Goal: Use online tool/utility: Use online tool/utility

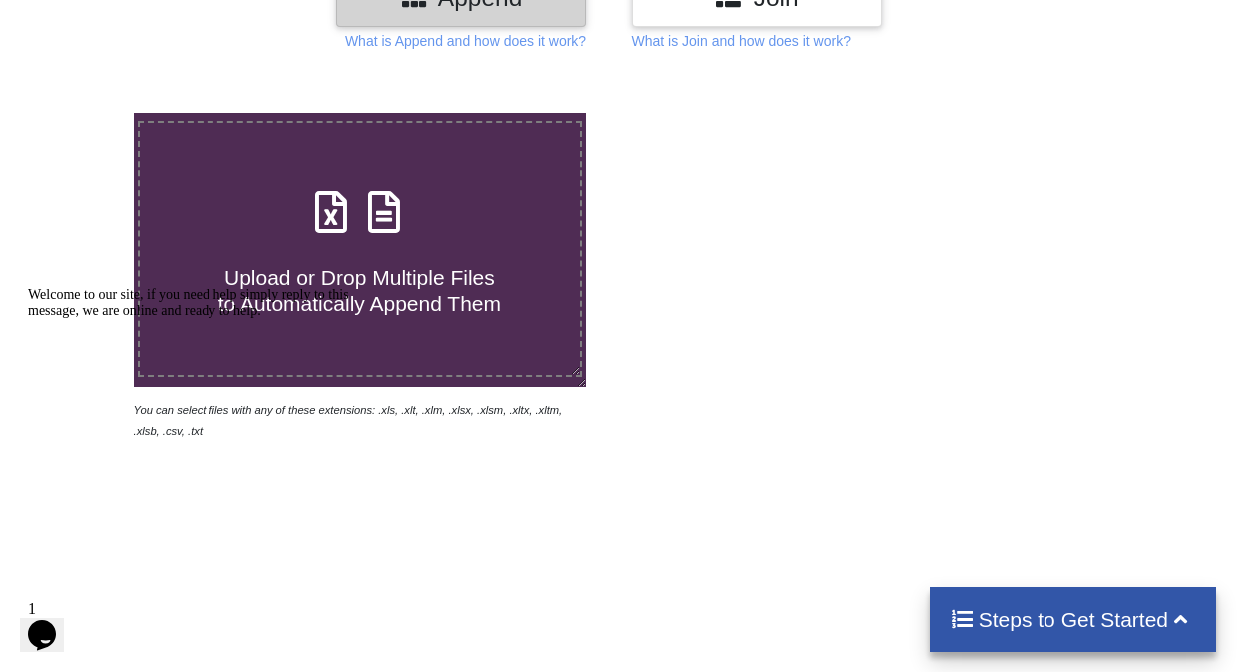
scroll to position [289, 0]
click at [358, 287] on div "Welcome to our site, if you need help simply reply to this message, we are onli…" at bounding box center [207, 303] width 359 height 32
click at [331, 236] on span at bounding box center [359, 213] width 106 height 47
click at [82, 112] on input "Upload or Drop Multiple Files to Automatically Append Them" at bounding box center [82, 112] width 0 height 0
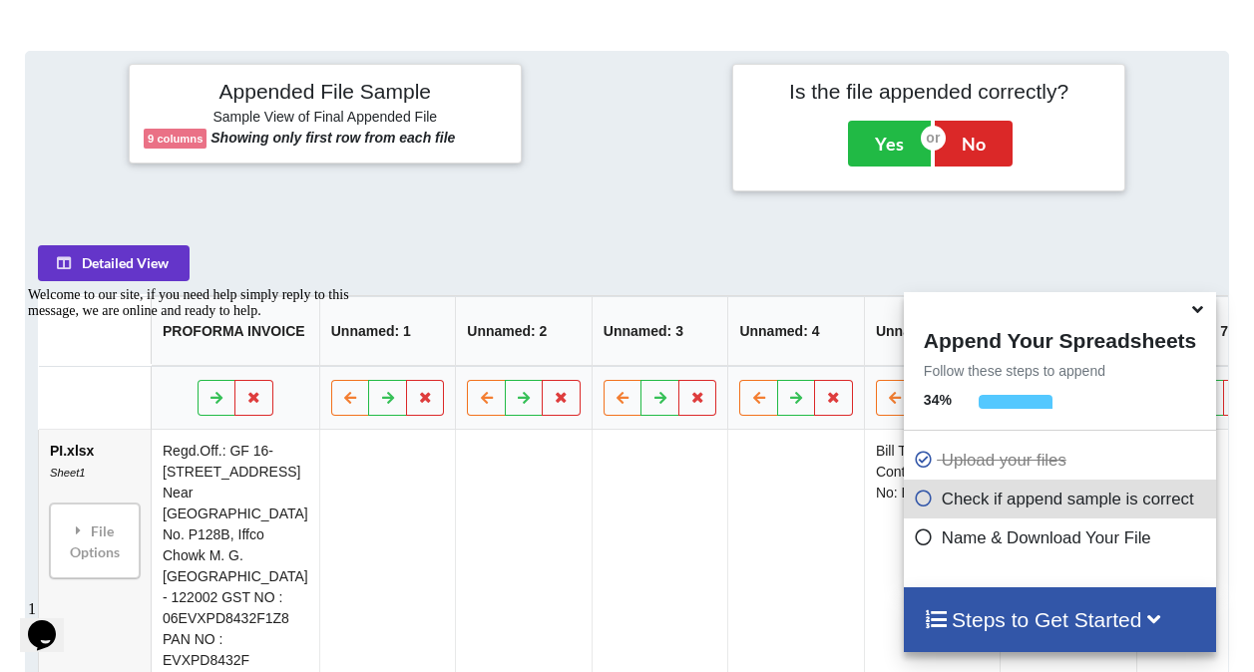
scroll to position [790, 0]
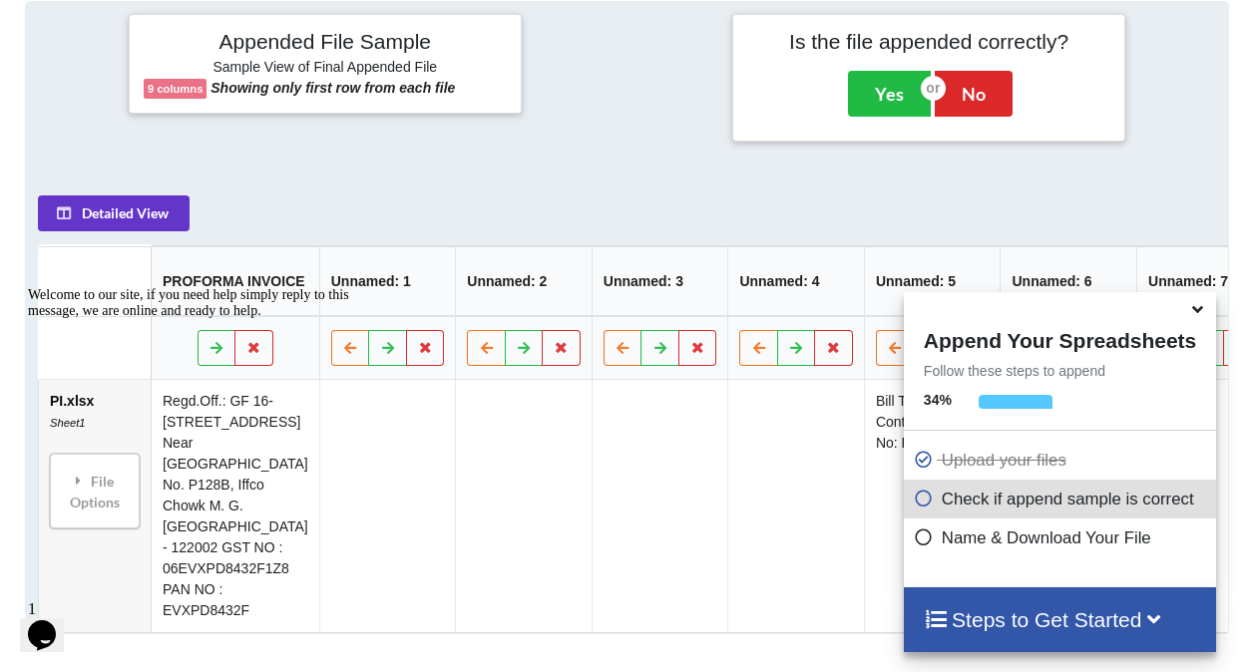
click at [1200, 310] on icon at bounding box center [1197, 306] width 21 height 18
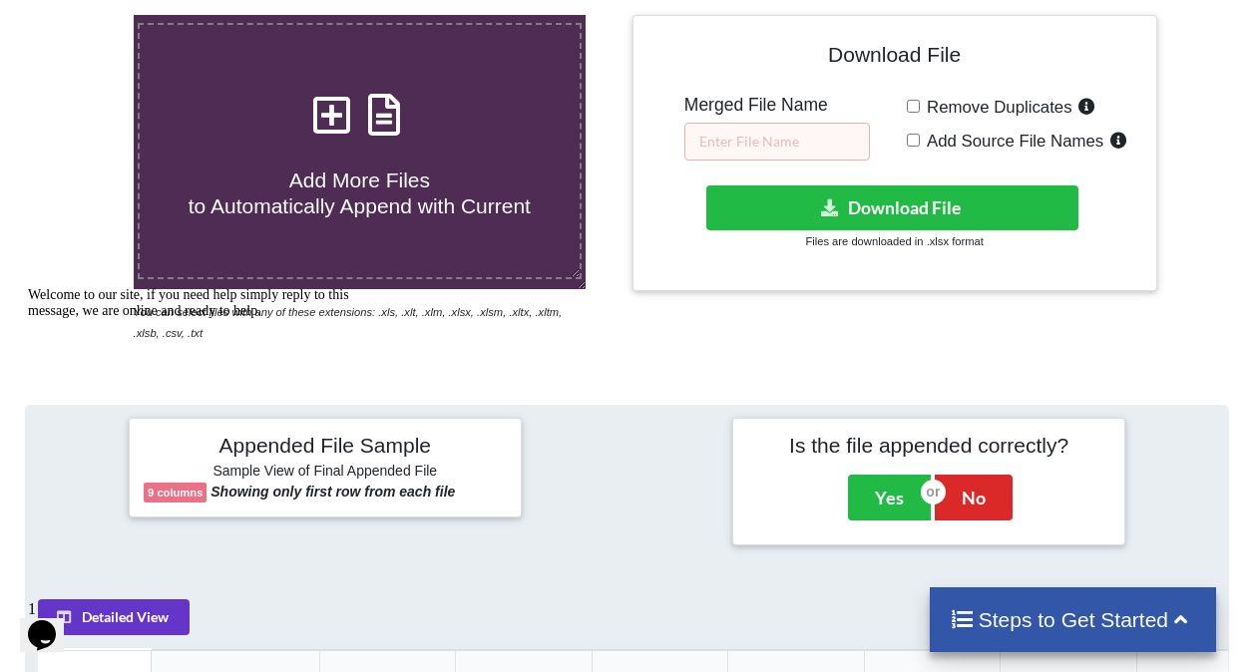
scroll to position [385, 0]
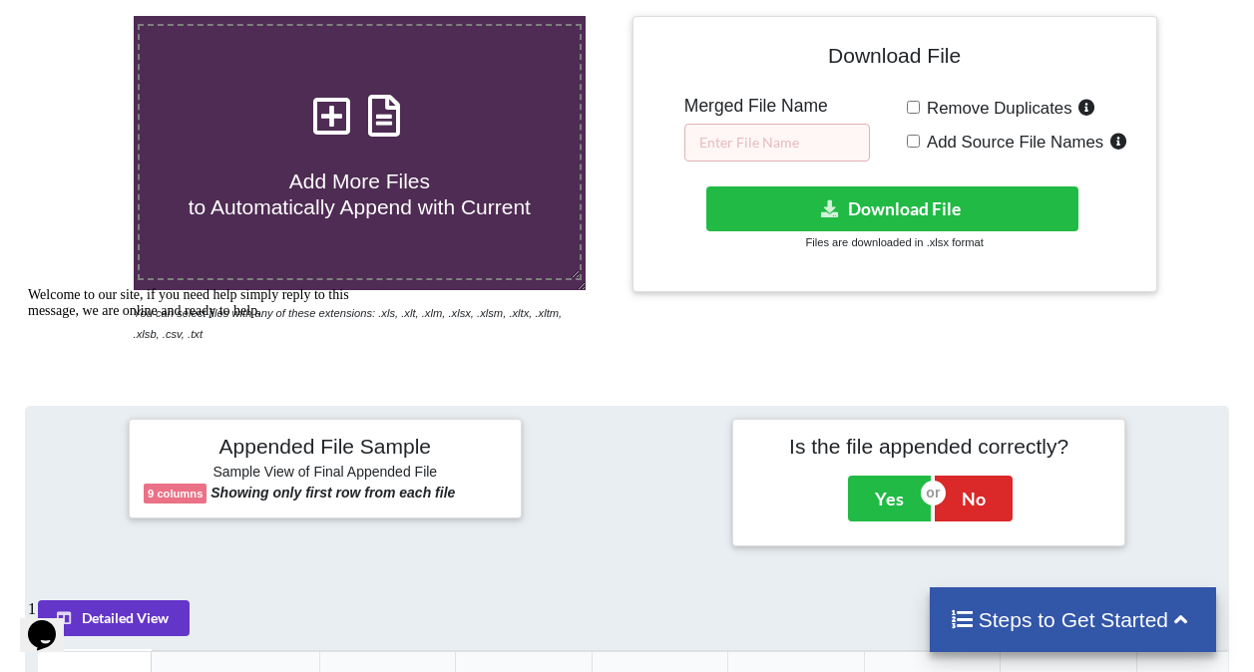
click at [340, 122] on icon at bounding box center [331, 106] width 50 height 42
click at [82, 16] on input "Add More Files to Automatically Append with Current" at bounding box center [82, 16] width 0 height 0
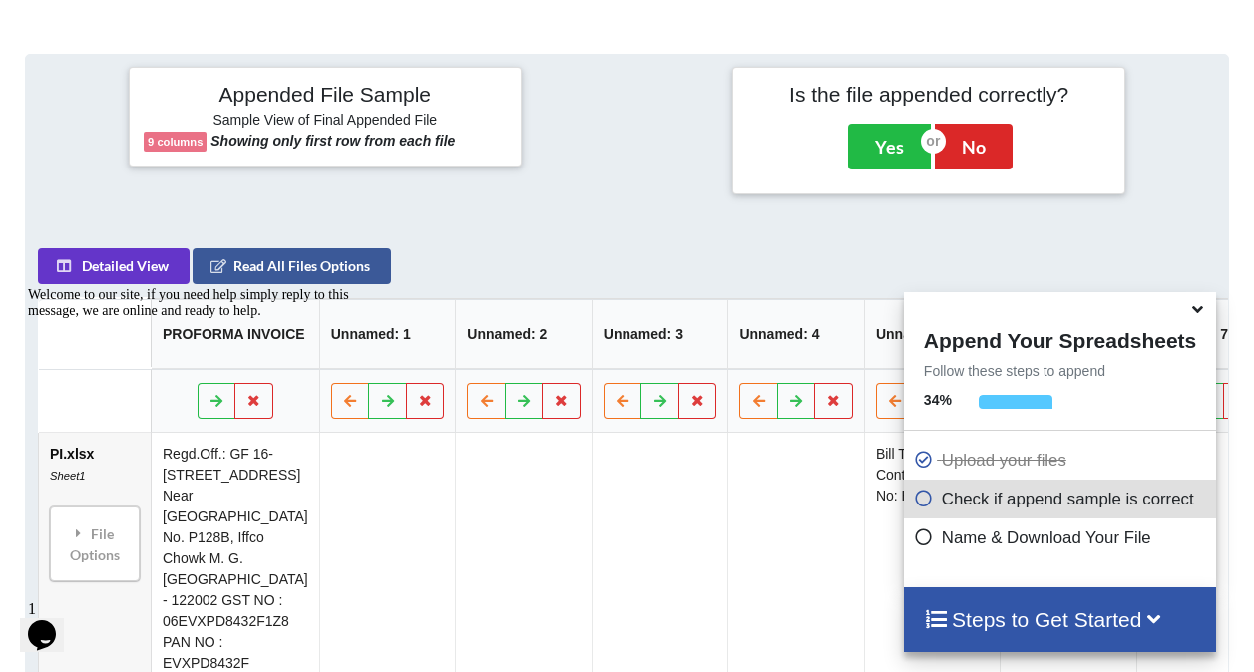
scroll to position [790, 0]
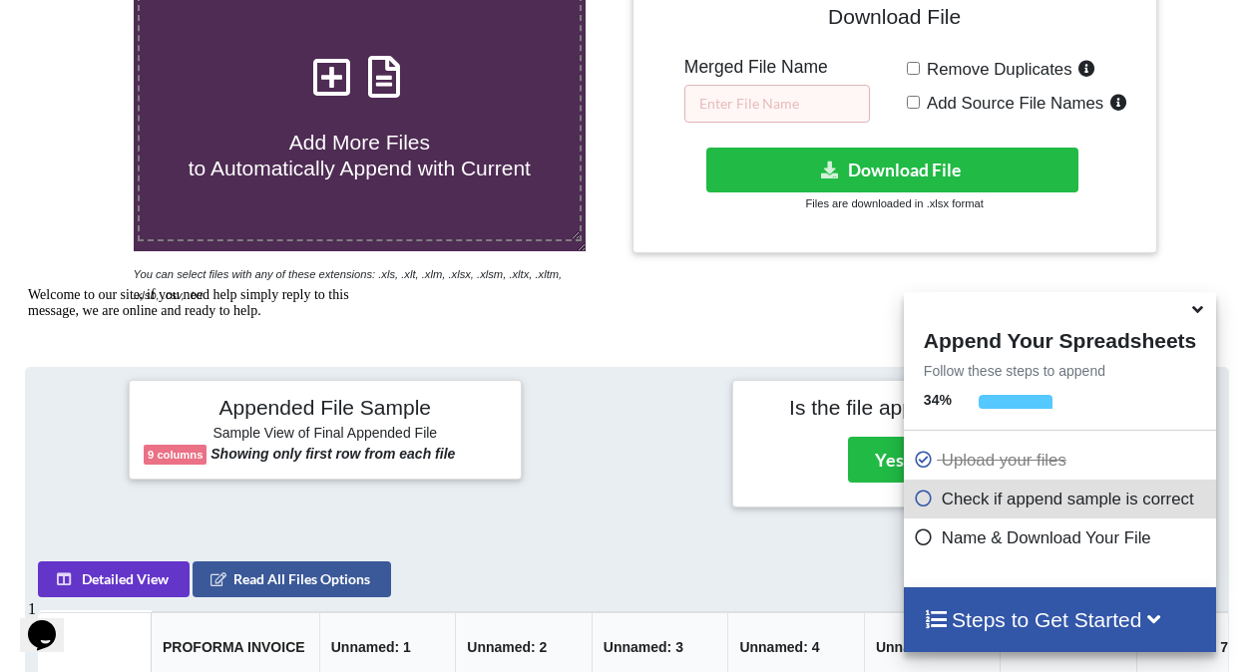
click at [329, 77] on icon at bounding box center [331, 67] width 50 height 42
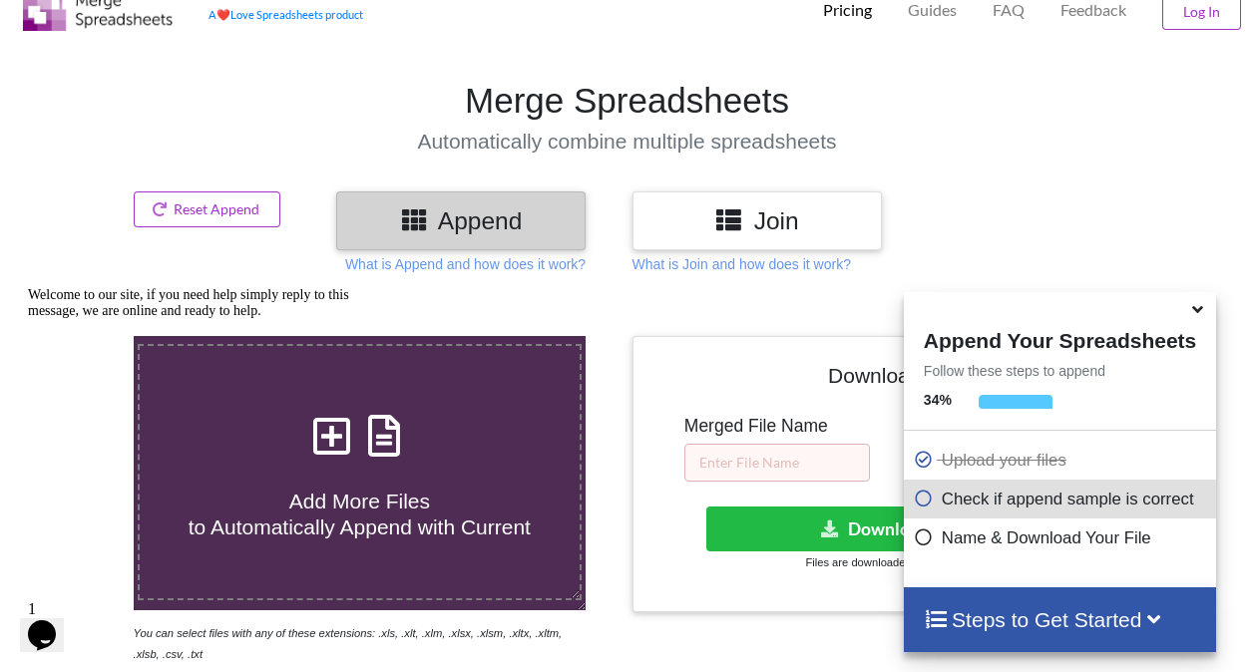
type input "C:\fakepath\UNIT A FF- KITCHEN MOTHER.xlsx"
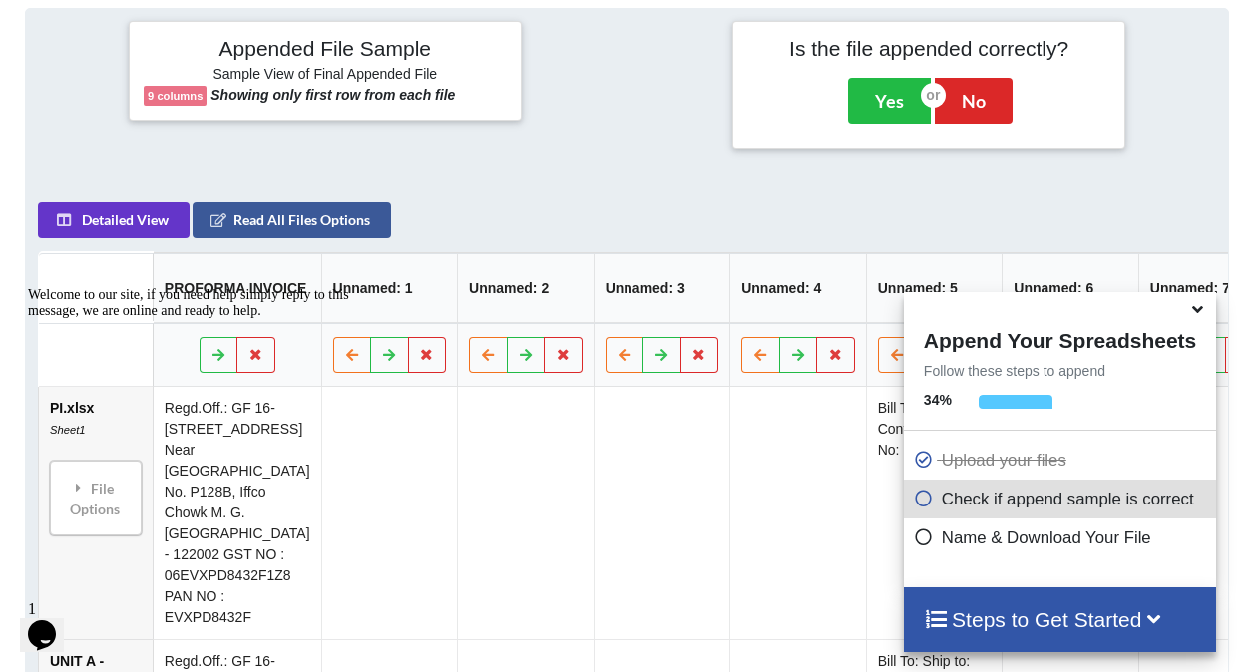
scroll to position [903, 0]
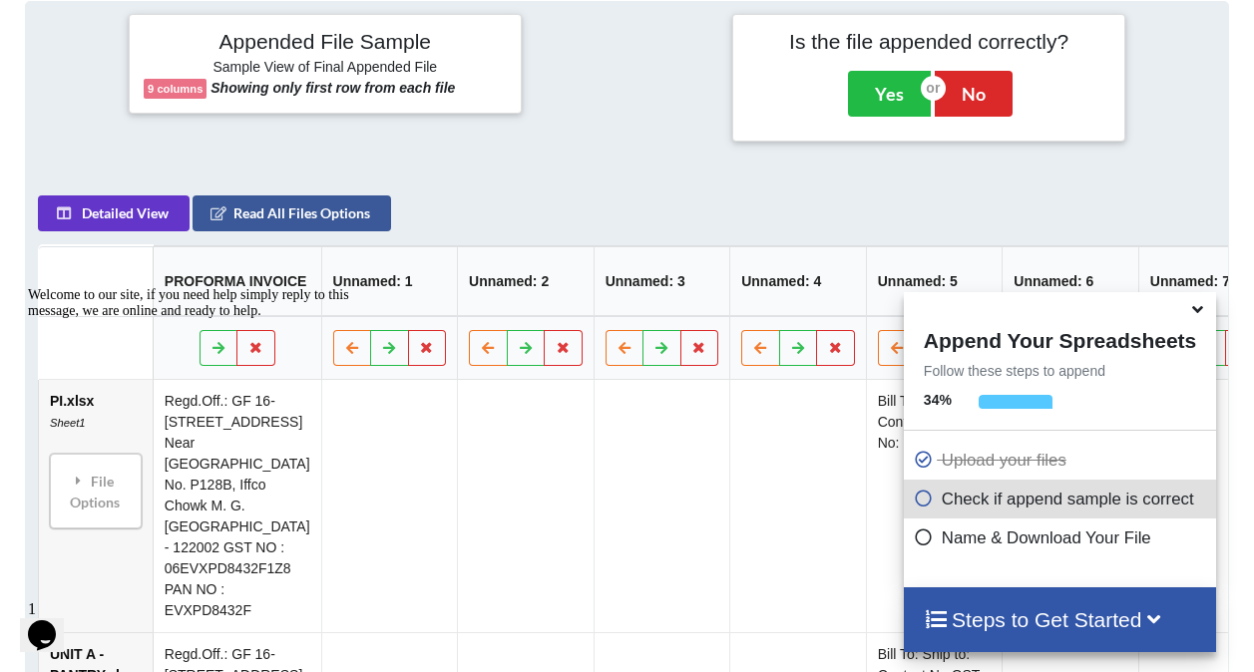
click at [1198, 314] on icon at bounding box center [1197, 306] width 21 height 18
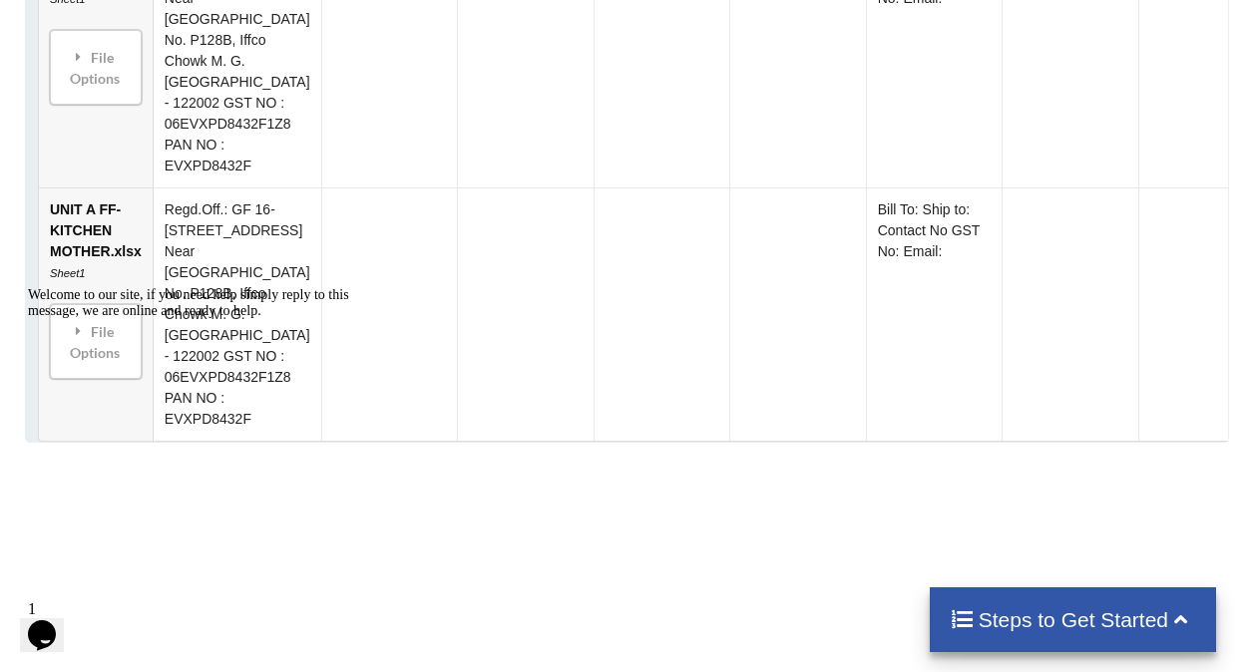
scroll to position [1600, 0]
click at [104, 312] on div "Welcome to our site, if you need help simply reply to this message, we are onli…" at bounding box center [207, 303] width 359 height 32
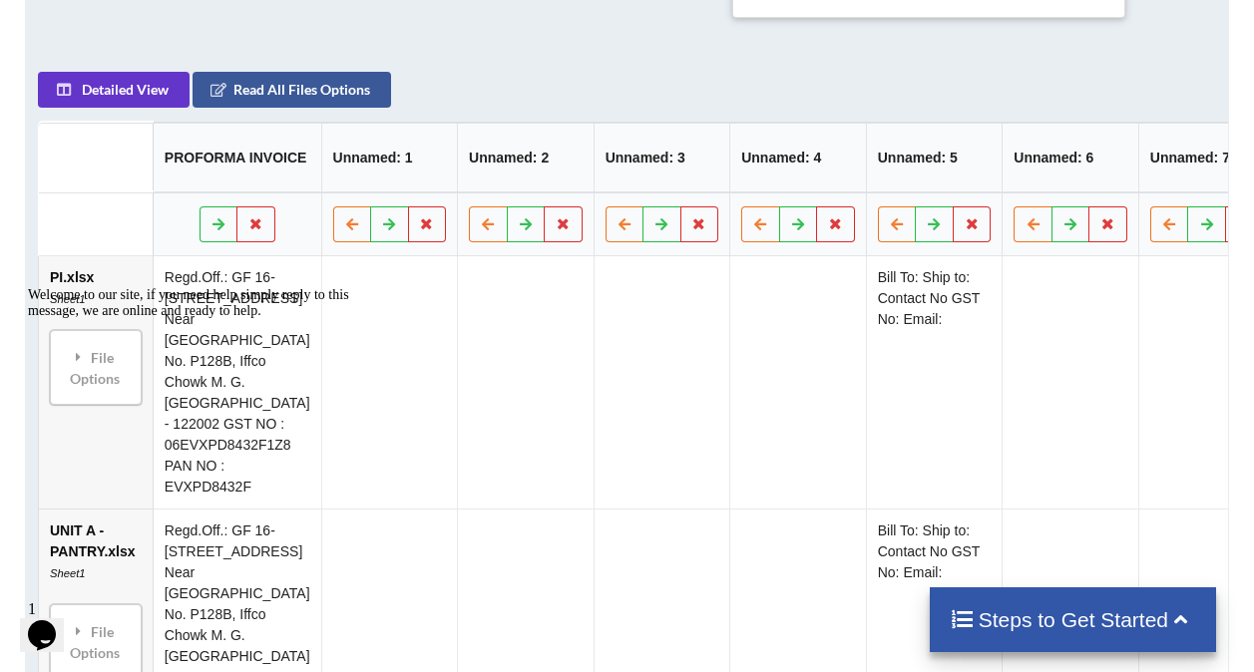
scroll to position [1007, 0]
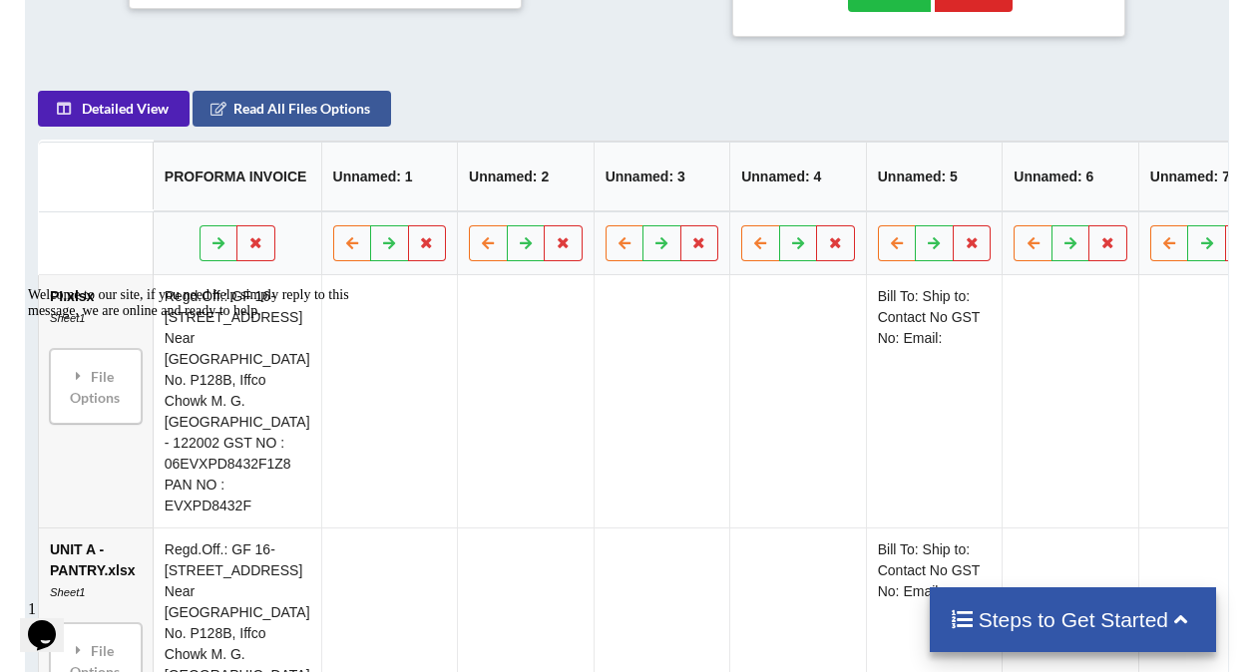
click at [128, 118] on button "Detailed View" at bounding box center [114, 109] width 152 height 36
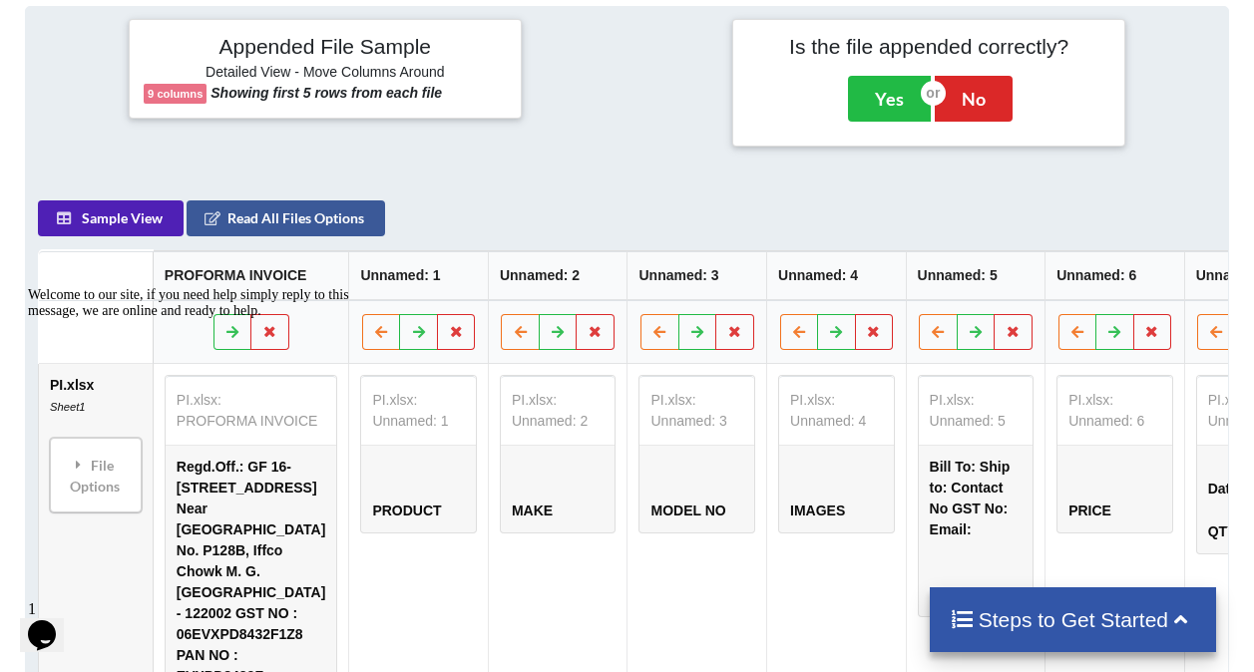
scroll to position [896, 0]
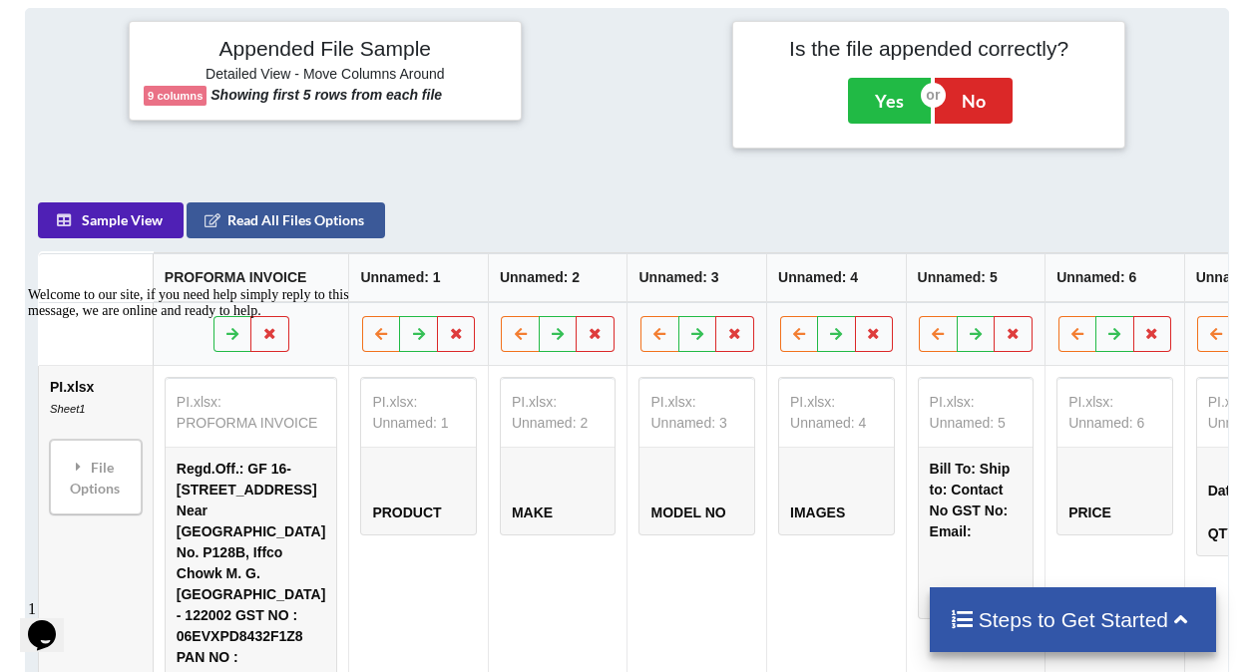
click at [137, 228] on button "Sample View" at bounding box center [111, 220] width 146 height 36
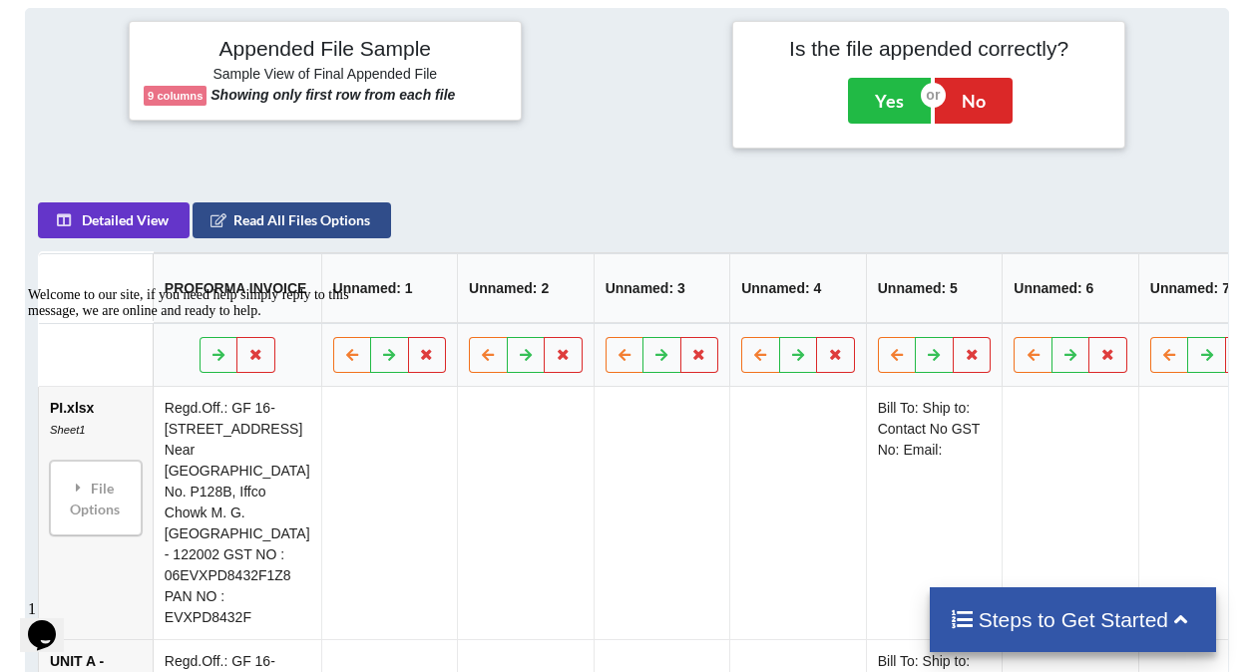
click at [296, 221] on button "Read All Files Options" at bounding box center [292, 220] width 198 height 36
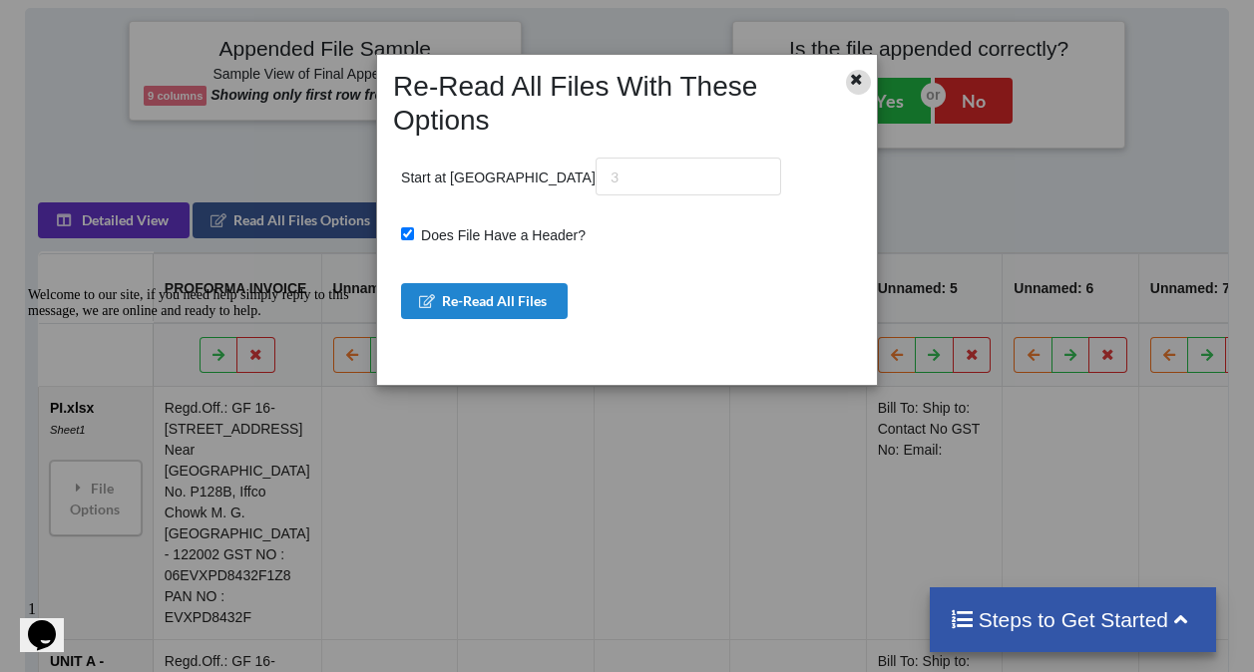
click at [855, 78] on icon at bounding box center [856, 77] width 17 height 14
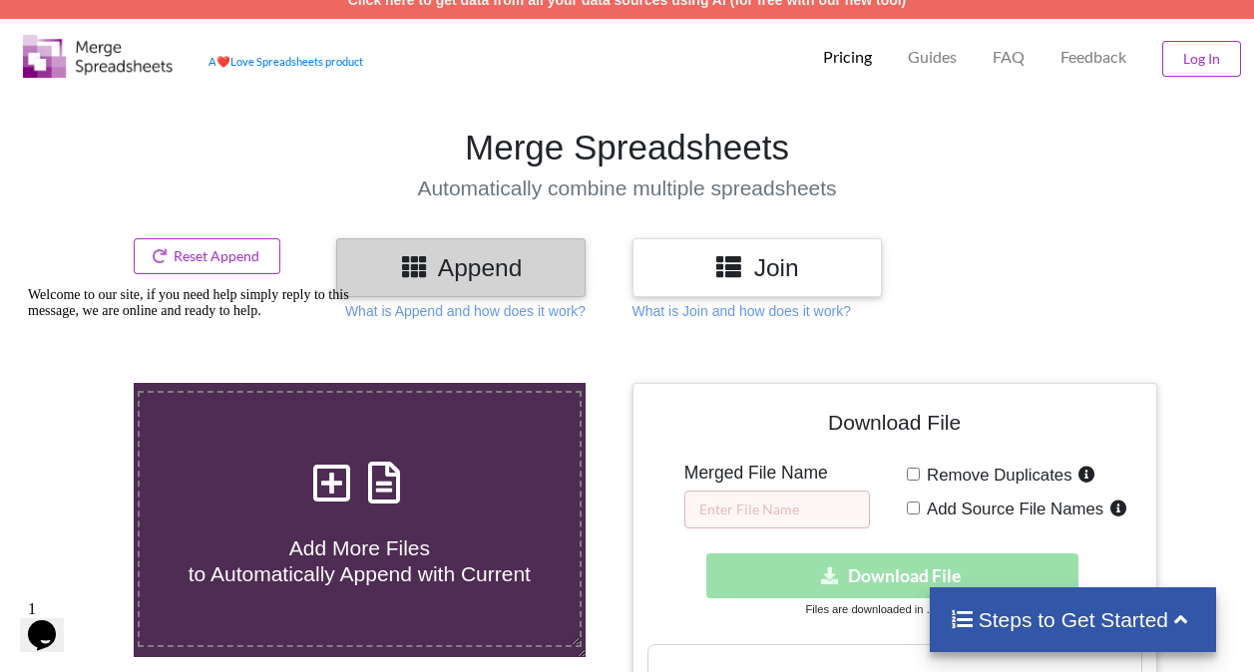
scroll to position [0, 0]
